Goal: Navigation & Orientation: Find specific page/section

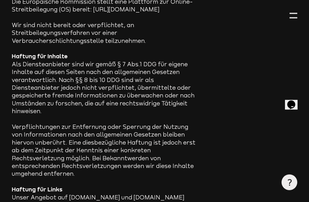
click at [297, 12] on div at bounding box center [294, 16] width 8 height 8
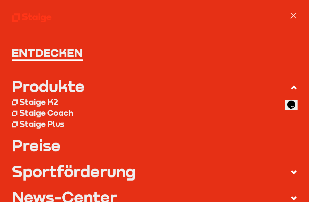
click at [294, 13] on div at bounding box center [294, 16] width 8 height 8
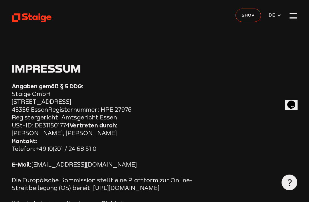
click at [294, 12] on div at bounding box center [294, 16] width 8 height 8
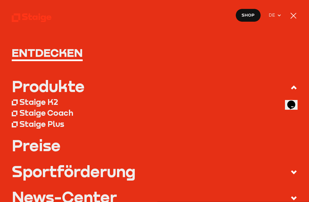
click at [70, 57] on h1 "Entdecken" at bounding box center [155, 53] width 286 height 12
click at [54, 102] on div "Staige K2" at bounding box center [38, 102] width 39 height 10
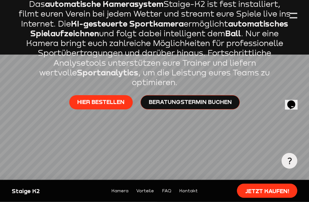
scroll to position [272, 0]
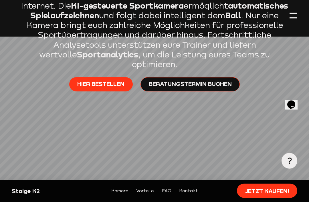
click at [127, 195] on link "Kamera" at bounding box center [119, 191] width 17 height 7
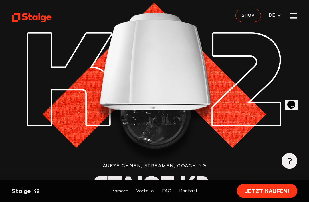
click at [33, 17] on icon at bounding box center [32, 18] width 40 height 10
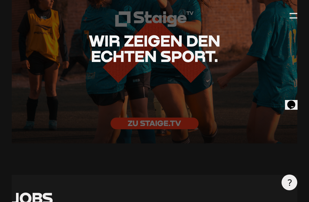
scroll to position [1226, 0]
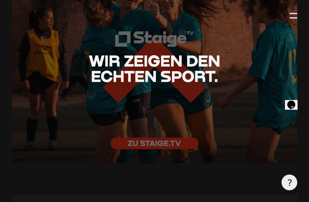
click at [183, 107] on div at bounding box center [155, 68] width 286 height 190
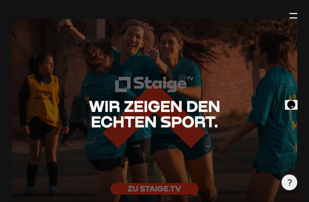
scroll to position [1180, 0]
click at [171, 99] on span "Wir zeigen den echten Sport." at bounding box center [155, 114] width 132 height 35
click at [187, 97] on span "Wir zeigen den echten Sport." at bounding box center [155, 114] width 132 height 35
click at [174, 68] on div at bounding box center [155, 114] width 286 height 190
click at [168, 185] on div at bounding box center [155, 114] width 286 height 190
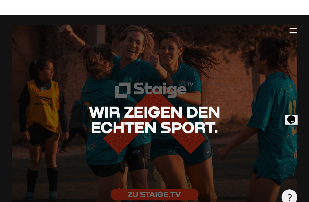
scroll to position [1174, 0]
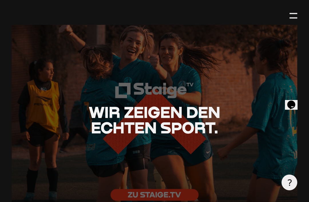
click at [183, 110] on span "Wir zeigen den echten Sport." at bounding box center [155, 119] width 132 height 35
click at [235, 104] on h2 "Wir zeigen den echten Sport." at bounding box center [154, 119] width 270 height 31
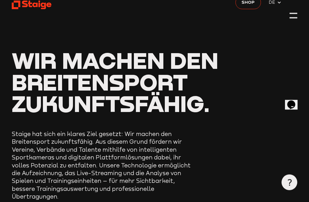
scroll to position [0, 0]
